Goal: Task Accomplishment & Management: Complete application form

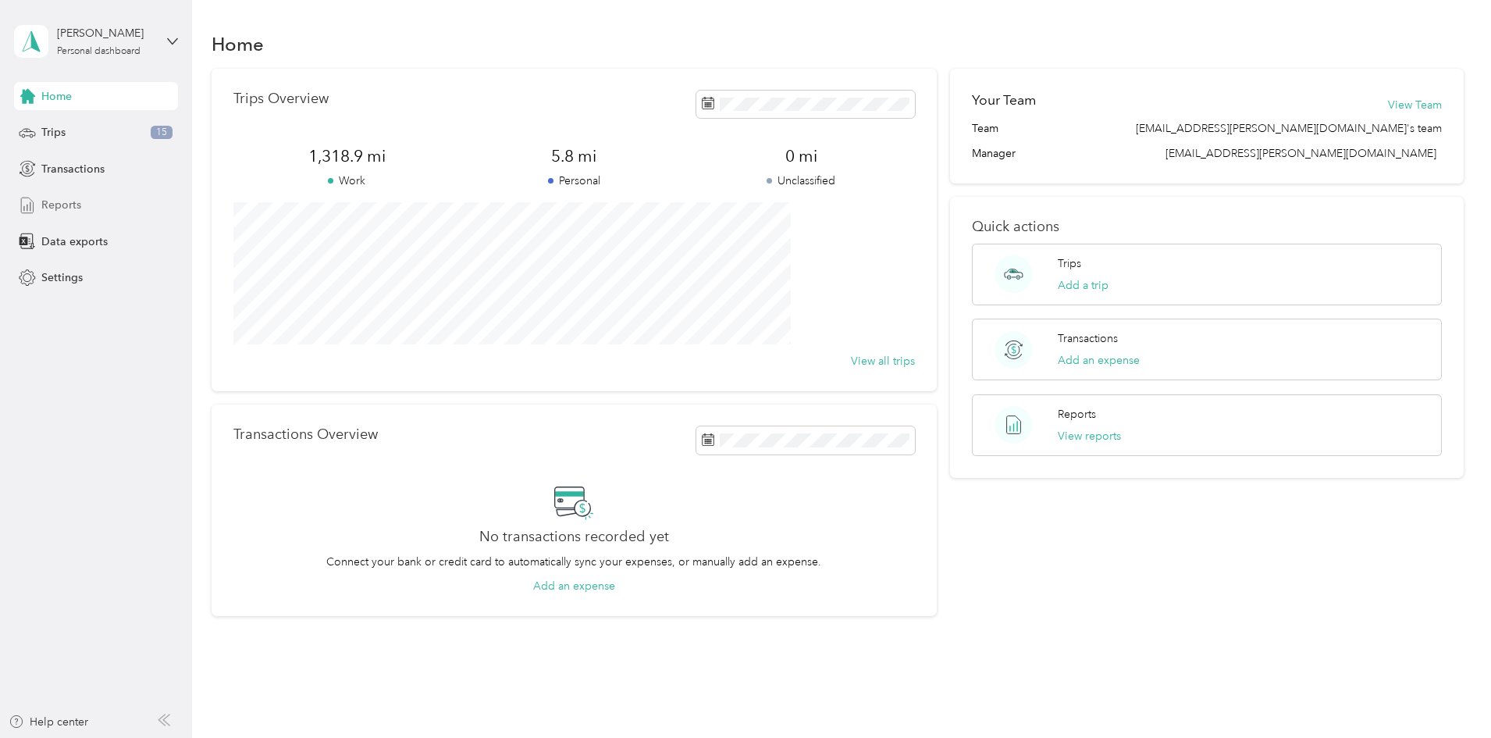
click at [75, 207] on span "Reports" at bounding box center [61, 205] width 40 height 16
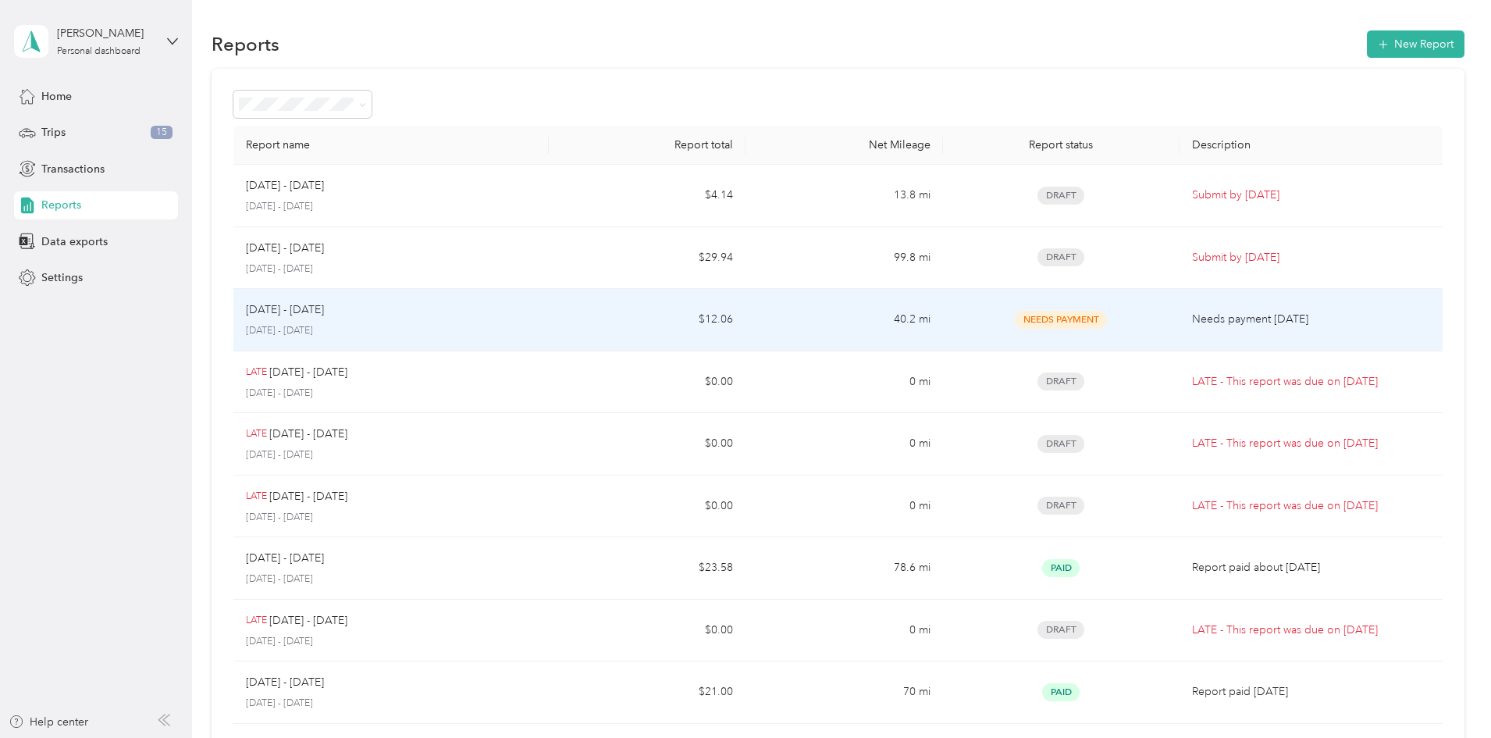
click at [817, 325] on td "40.2 mi" at bounding box center [844, 320] width 197 height 62
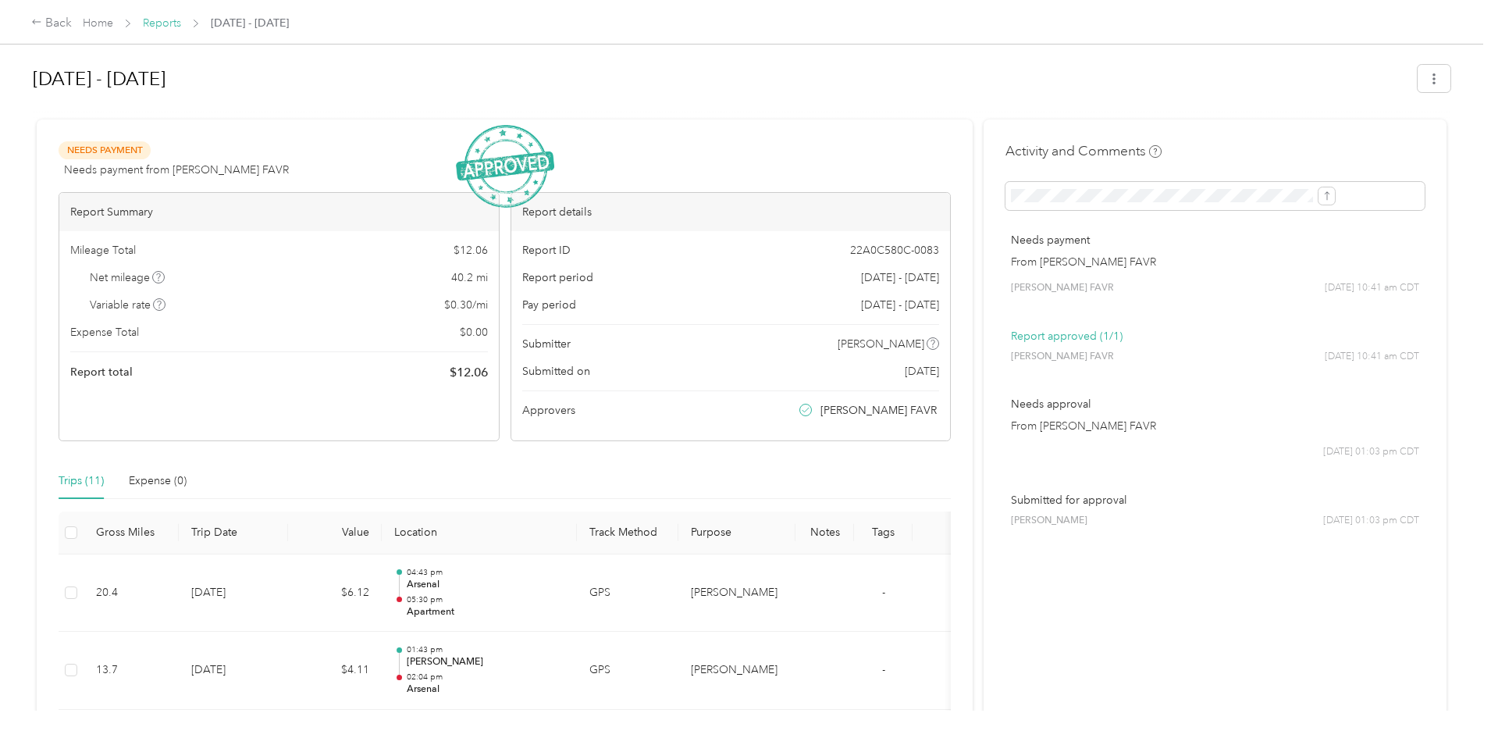
click at [181, 25] on link "Reports" at bounding box center [162, 22] width 38 height 13
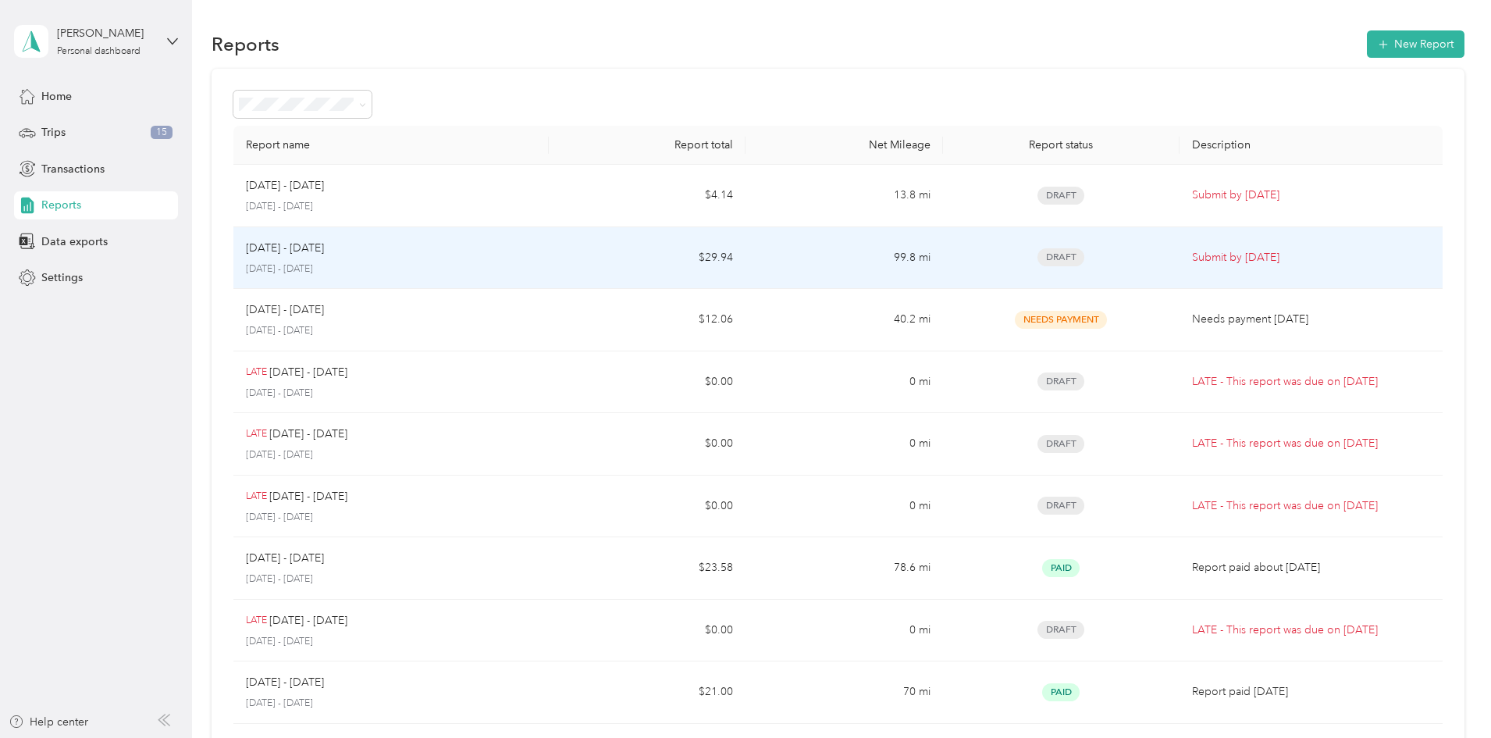
click at [637, 261] on td "$29.94" at bounding box center [647, 258] width 197 height 62
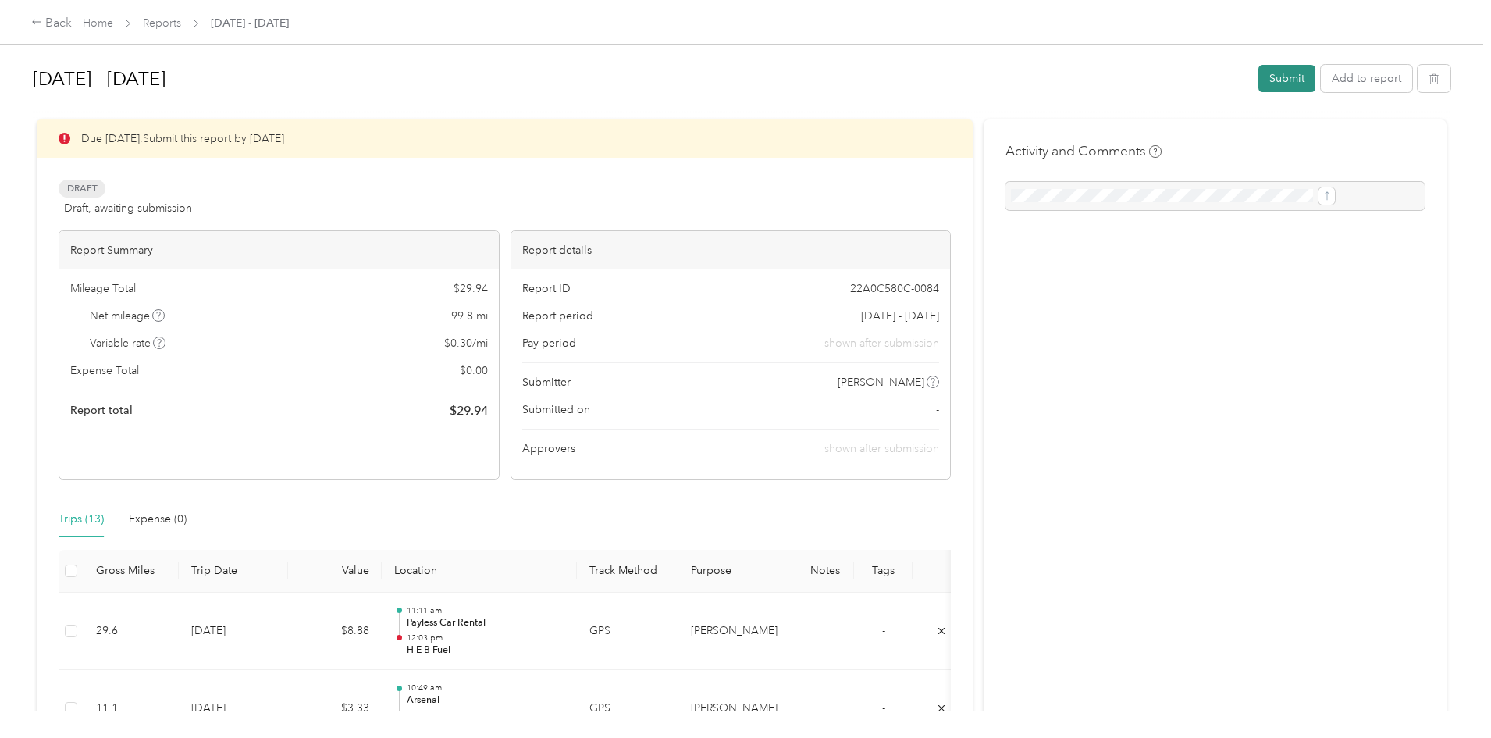
click at [1259, 85] on button "Submit" at bounding box center [1287, 78] width 57 height 27
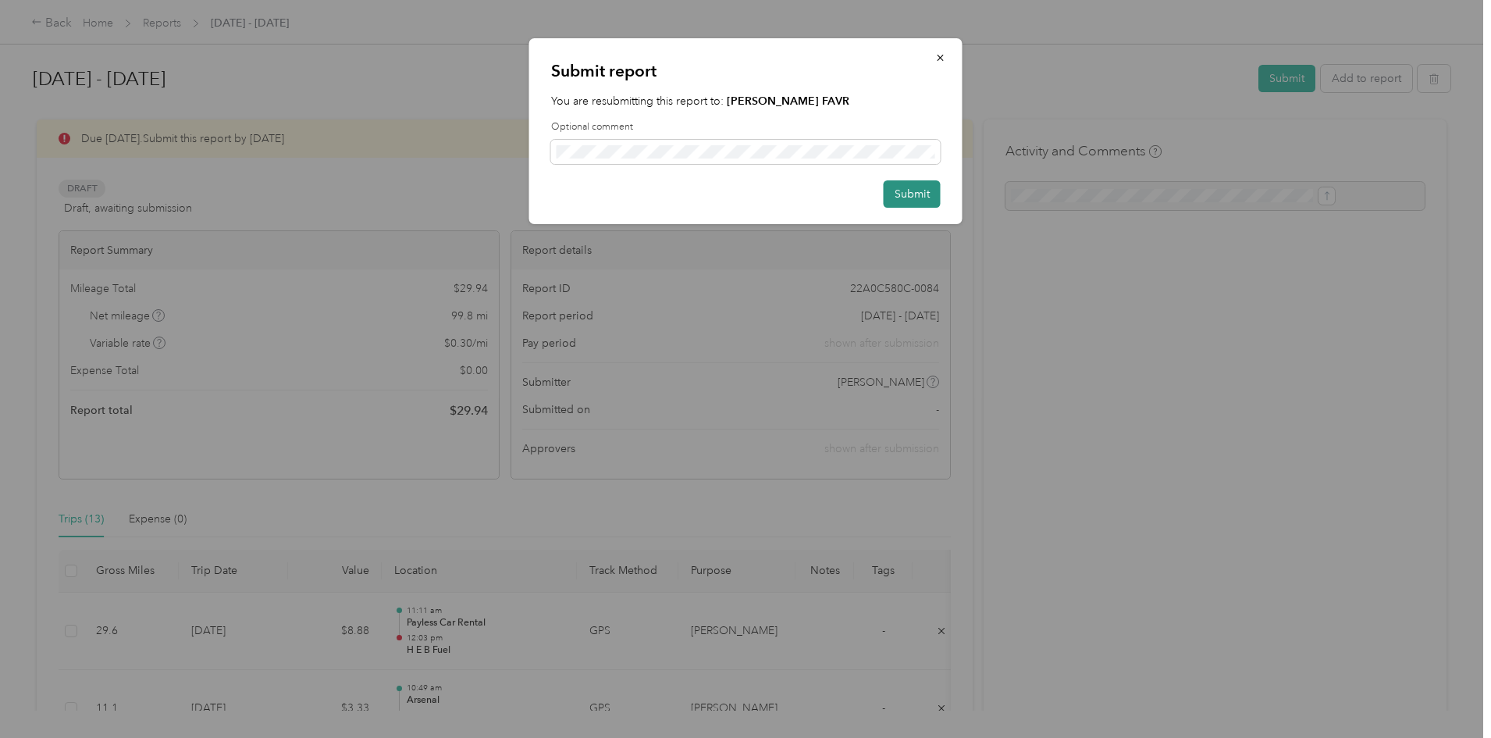
click at [912, 187] on button "Submit" at bounding box center [912, 193] width 57 height 27
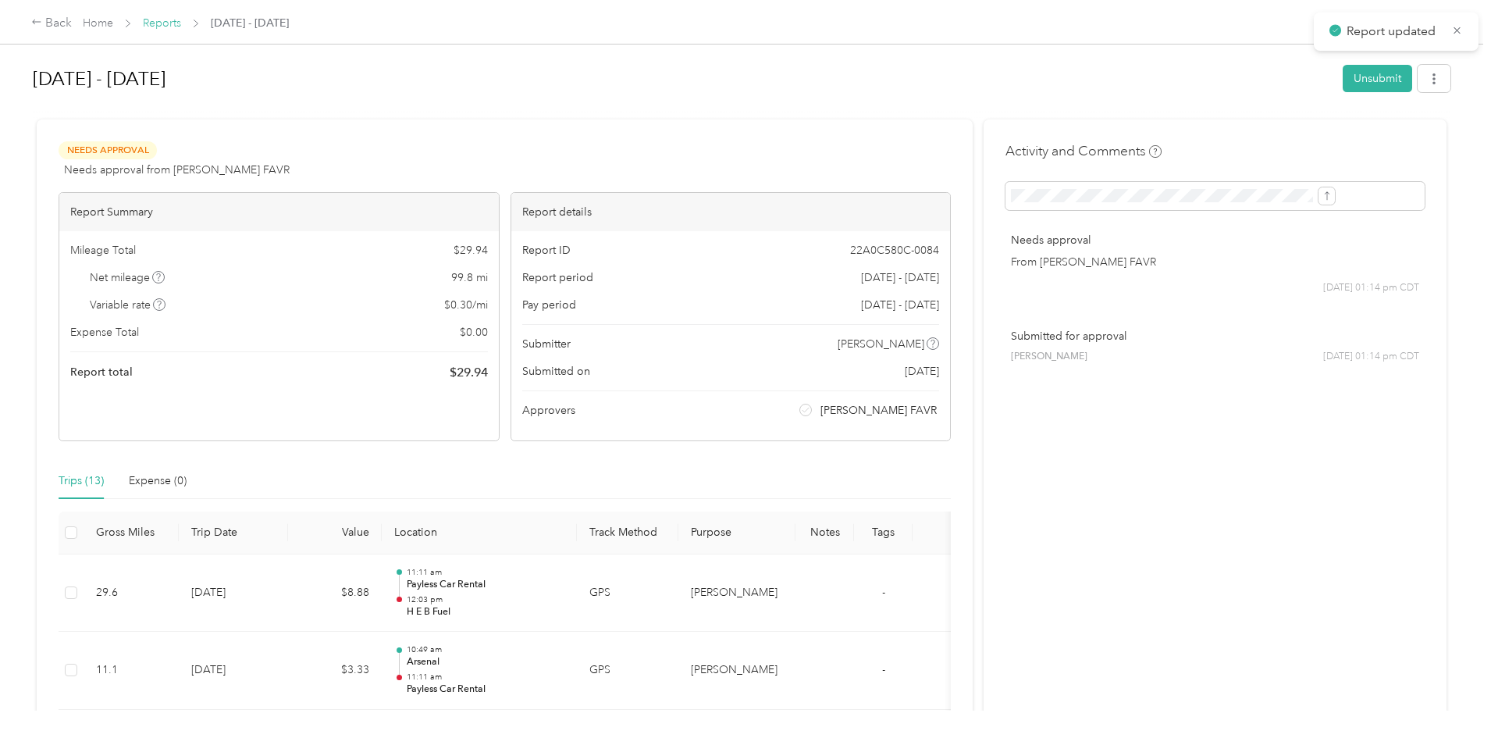
click at [181, 20] on link "Reports" at bounding box center [162, 22] width 38 height 13
